Goal: Information Seeking & Learning: Learn about a topic

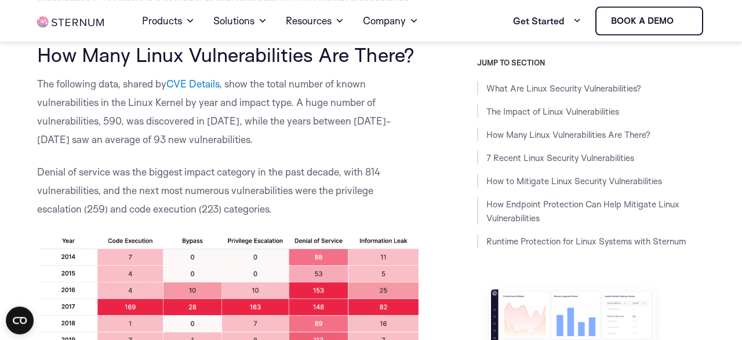
scroll to position [885, 0]
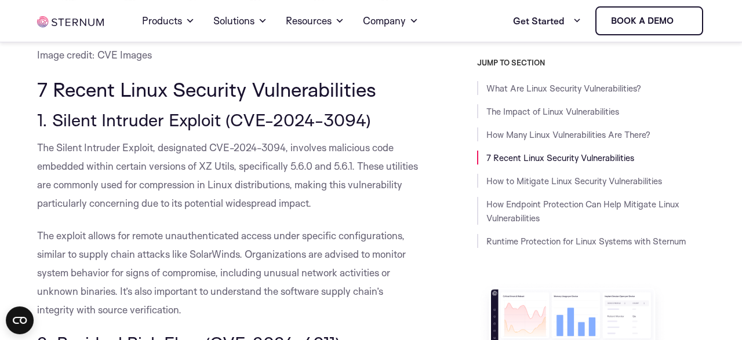
scroll to position [1239, 0]
click at [165, 177] on p "The Silent Intruder Exploit, designated CVE-2024-3094, involves malicious code …" at bounding box center [228, 175] width 382 height 74
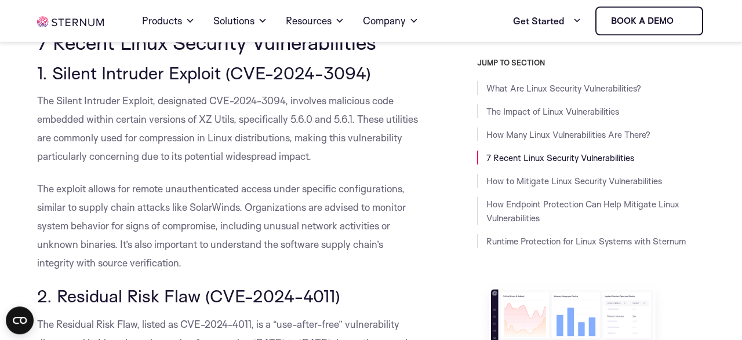
scroll to position [1289, 0]
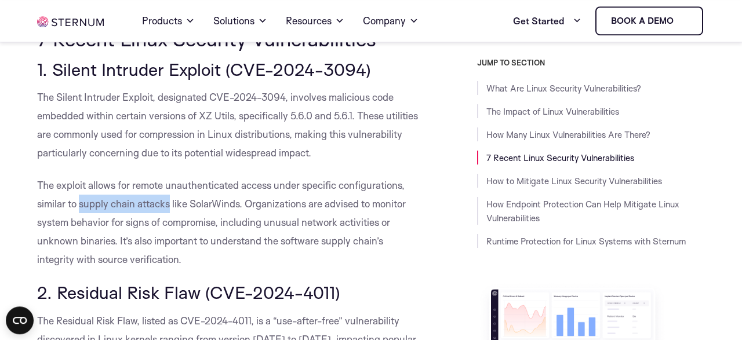
drag, startPoint x: 81, startPoint y: 206, endPoint x: 170, endPoint y: 205, distance: 89.2
click at [170, 205] on span "The exploit allows for remote unauthenticated access under specific configurati…" at bounding box center [221, 222] width 369 height 86
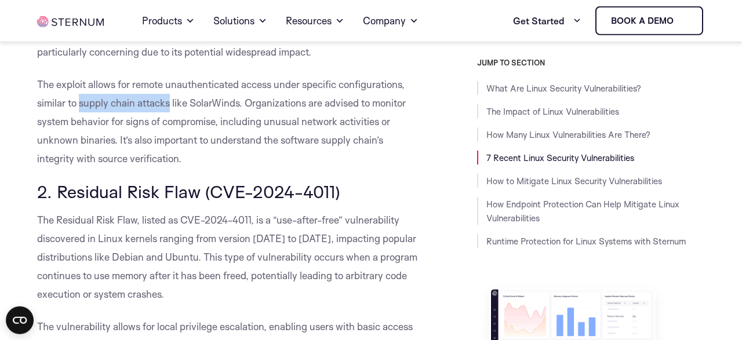
scroll to position [1390, 0]
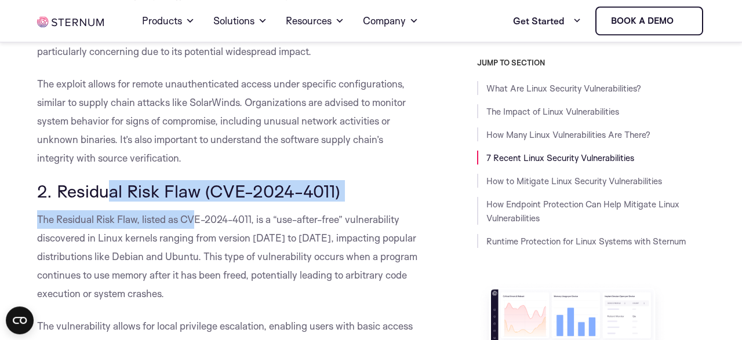
drag, startPoint x: 111, startPoint y: 195, endPoint x: 196, endPoint y: 215, distance: 88.0
click at [196, 215] on span "The Residual Risk Flaw, listed as CVE-2024-4011, is a “use-after-free” vulnerab…" at bounding box center [227, 256] width 380 height 86
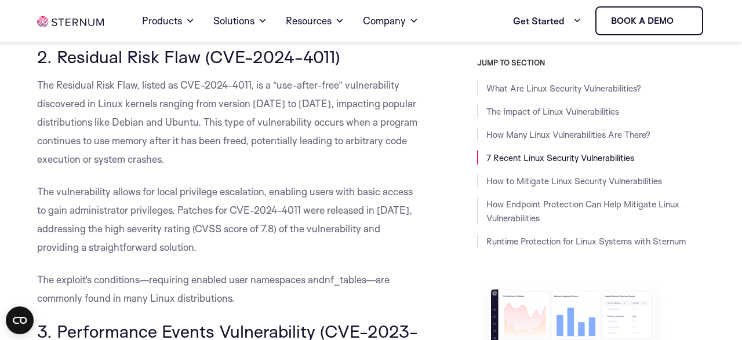
scroll to position [1522, 0]
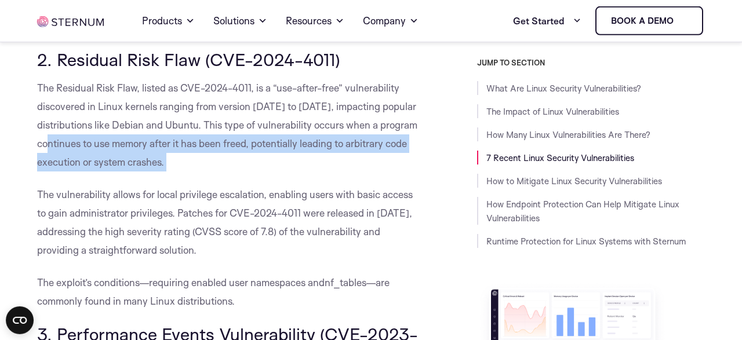
drag, startPoint x: 30, startPoint y: 203, endPoint x: 42, endPoint y: 146, distance: 58.2
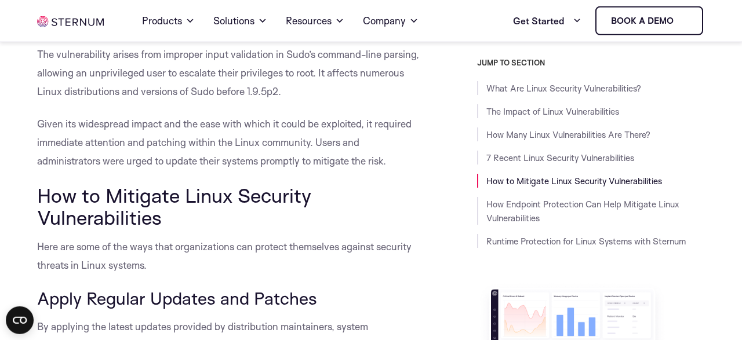
scroll to position [2932, 0]
